Goal: Check status: Check status

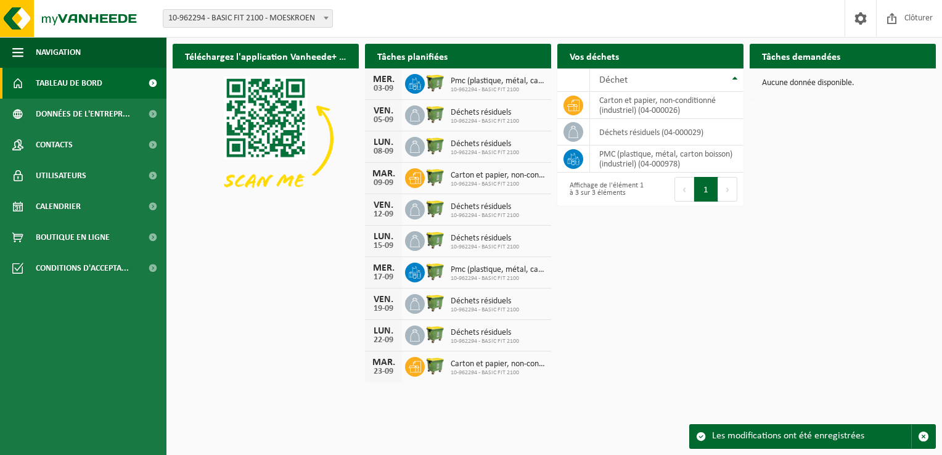
click at [628, 309] on div "Téléchargez l'application Vanheede+ maintenant! Cachez Tâches planifiées Consul…" at bounding box center [554, 212] width 769 height 349
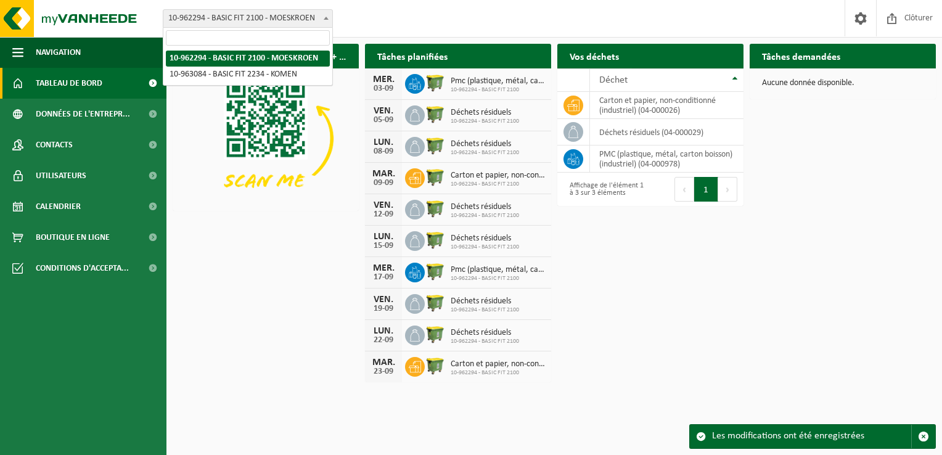
click at [317, 17] on span "10-962294 - BASIC FIT 2100 - MOESKROEN" at bounding box center [247, 18] width 169 height 17
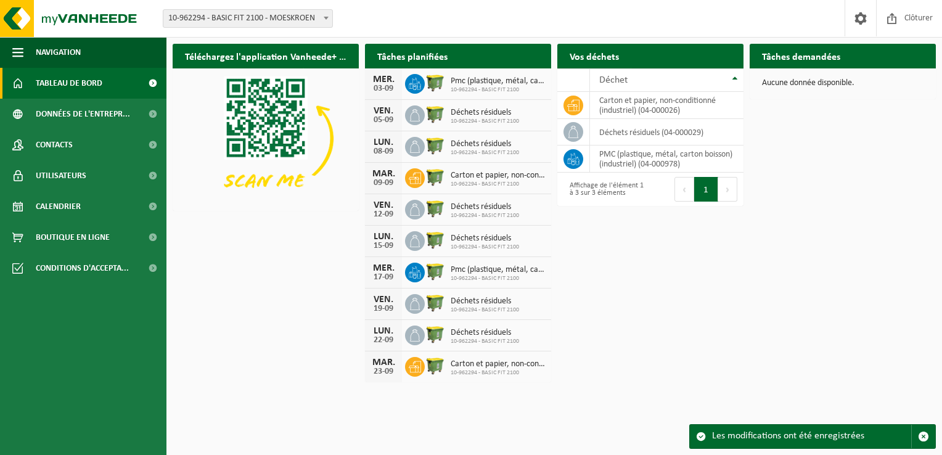
click at [260, 260] on div "Téléchargez l'application Vanheede+ maintenant! Cachez Tâches planifiées Consul…" at bounding box center [554, 212] width 769 height 349
click at [48, 217] on span "Calendrier" at bounding box center [58, 206] width 45 height 31
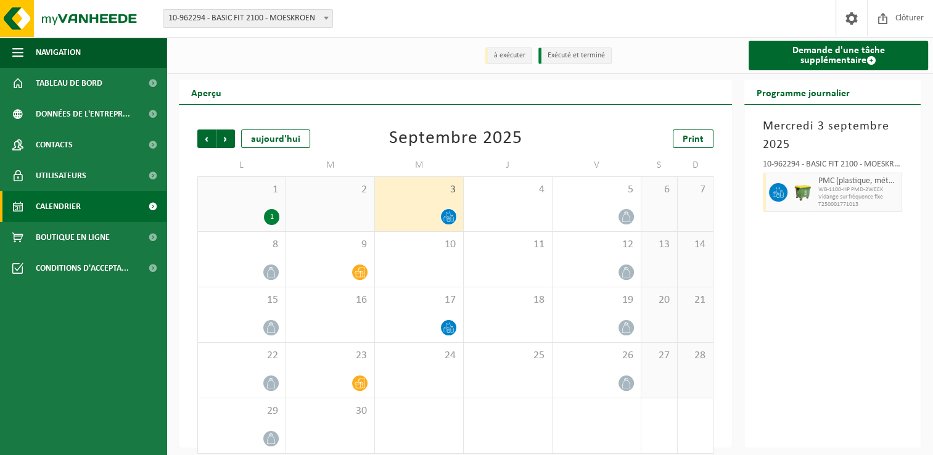
scroll to position [12, 0]
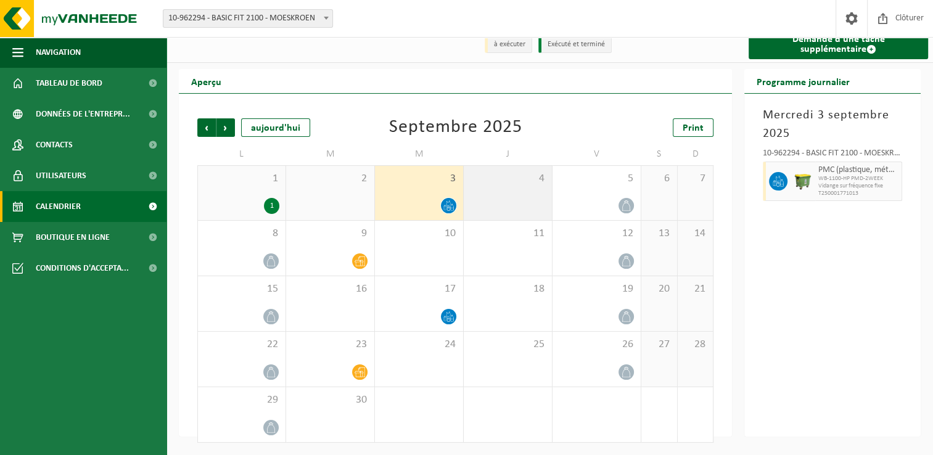
click at [478, 203] on div "4" at bounding box center [508, 193] width 88 height 54
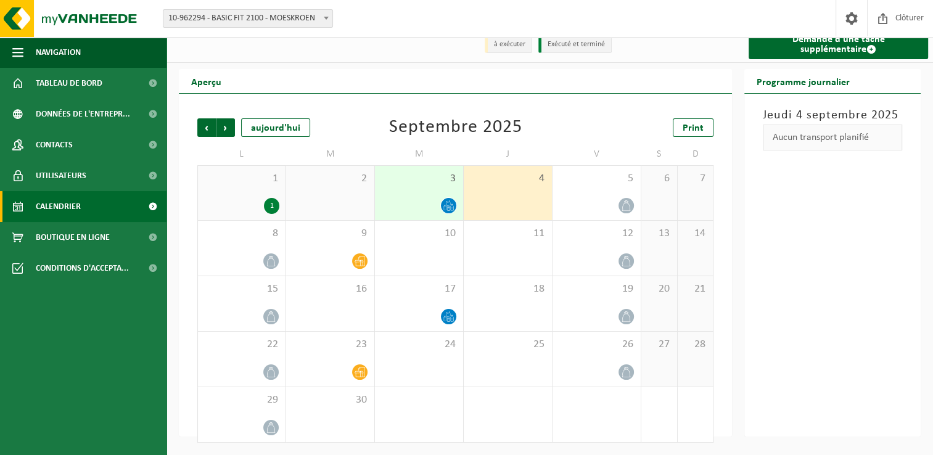
scroll to position [0, 0]
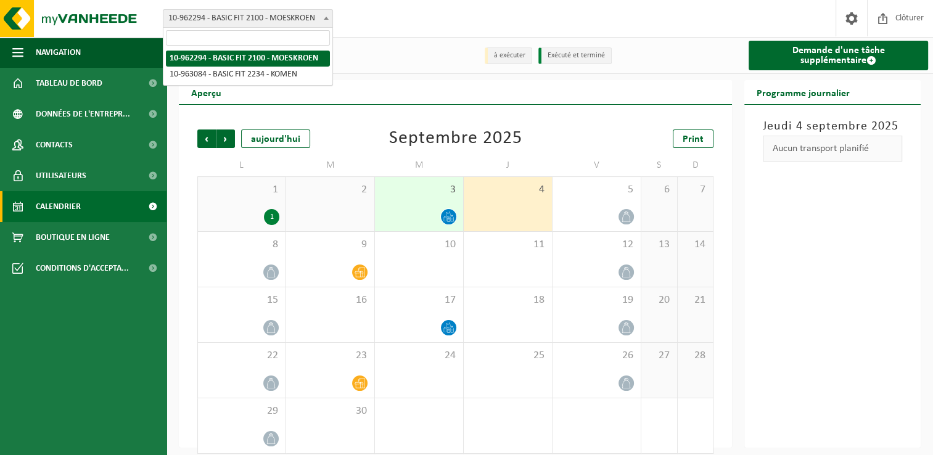
click at [279, 26] on span "10-962294 - BASIC FIT 2100 - MOESKROEN" at bounding box center [247, 18] width 169 height 17
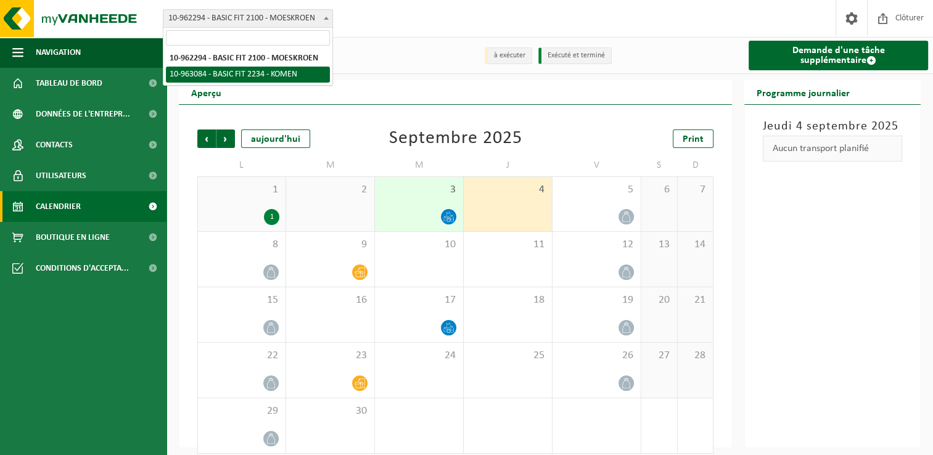
select select "150883"
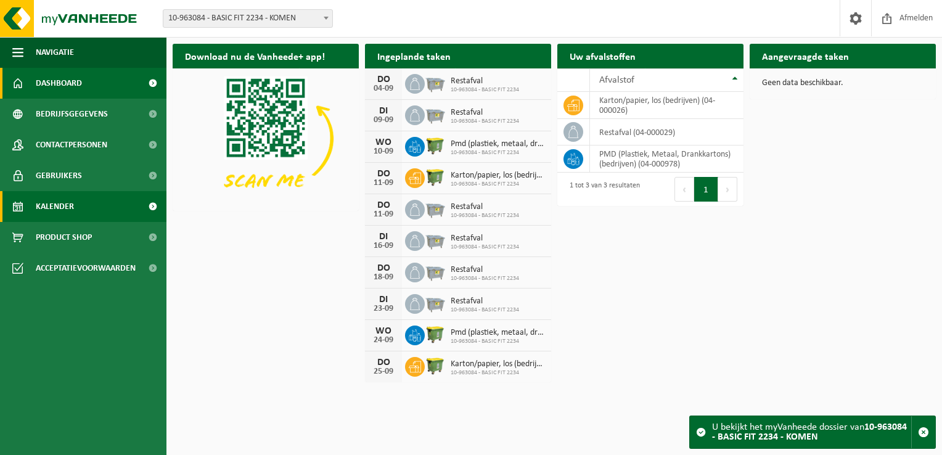
click at [68, 208] on span "Kalender" at bounding box center [55, 206] width 38 height 31
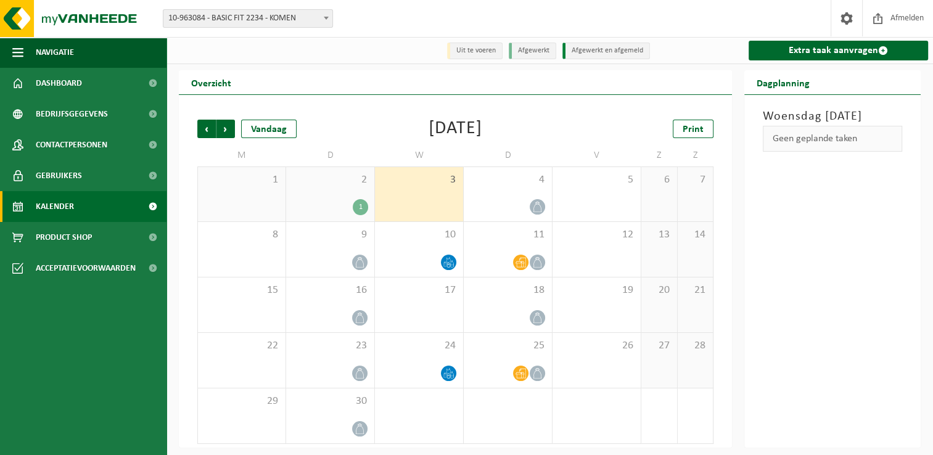
scroll to position [2, 0]
